Goal: Check status: Check status

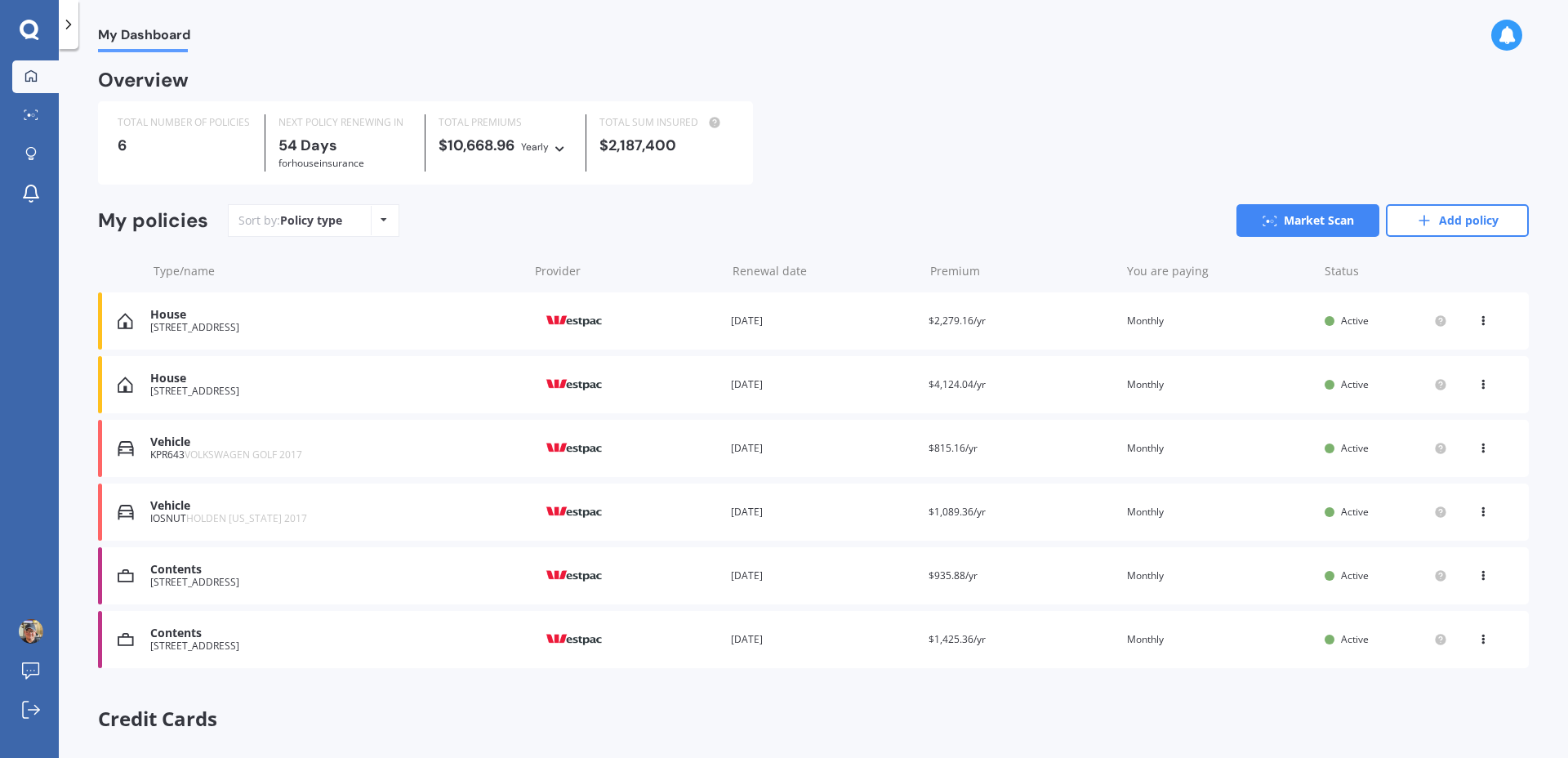
click at [1477, 319] on icon at bounding box center [1483, 318] width 11 height 9
click at [1209, 298] on div "House 13 Mahanga Road, Pataua South 0192 Provider Renewal date 11 Nov 2025 Prem…" at bounding box center [813, 321] width 1431 height 57
